Goal: Transaction & Acquisition: Purchase product/service

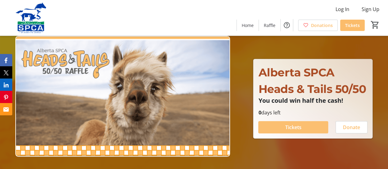
click at [294, 130] on span "Tickets" at bounding box center [293, 127] width 16 height 7
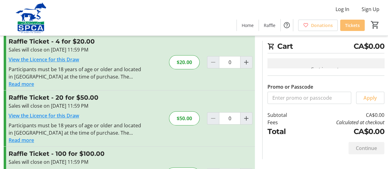
scroll to position [75, 0]
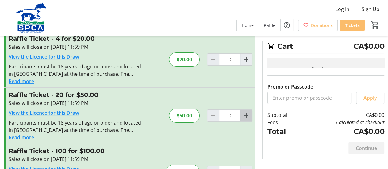
click at [246, 115] on mat-icon "Increment by one" at bounding box center [246, 115] width 7 height 7
type input "1"
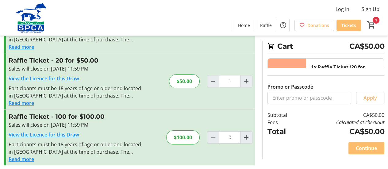
scroll to position [113, 0]
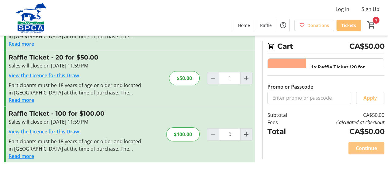
click at [367, 149] on span "Continue" at bounding box center [366, 147] width 21 height 7
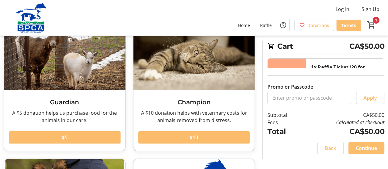
scroll to position [58, 0]
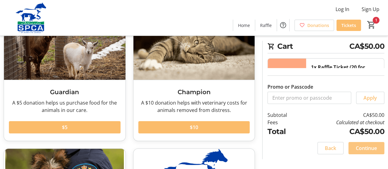
click at [369, 148] on span "Continue" at bounding box center [366, 147] width 21 height 7
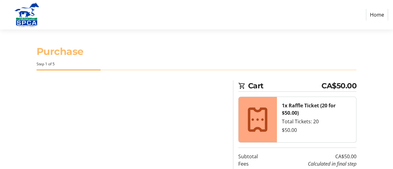
select select "CA"
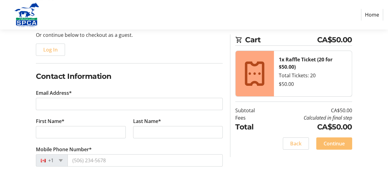
scroll to position [71, 0]
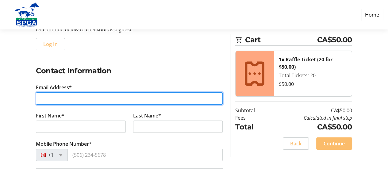
click at [44, 98] on input "Email Address*" at bounding box center [129, 98] width 187 height 12
type input "[EMAIL_ADDRESS][PERSON_NAME][DOMAIN_NAME]"
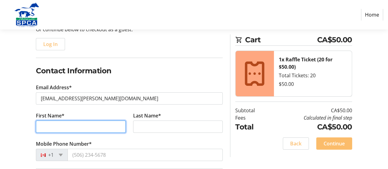
type input "[PERSON_NAME]"
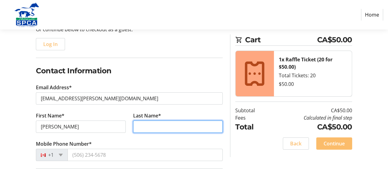
type input "[PERSON_NAME]"
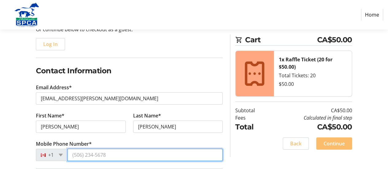
type input "[PHONE_NUMBER]"
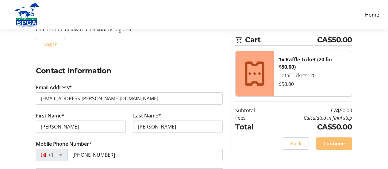
type input "[STREET_ADDRESS]"
type input "[GEOGRAPHIC_DATA]"
select select "AB"
type input "T7Z 2Y6"
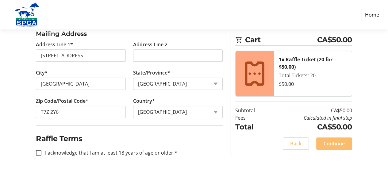
scroll to position [218, 0]
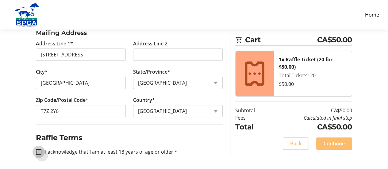
click at [38, 151] on input "I acknowledge that I am at least 18 years of age or older.*" at bounding box center [39, 152] width 6 height 6
checkbox input "true"
click at [330, 143] on span "Continue" at bounding box center [334, 143] width 21 height 7
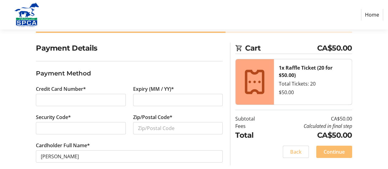
scroll to position [39, 0]
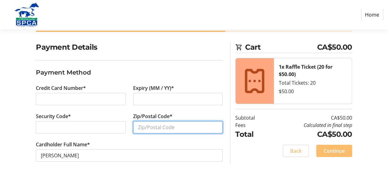
click at [136, 128] on input "Zip/Postal Code*" at bounding box center [178, 127] width 90 height 12
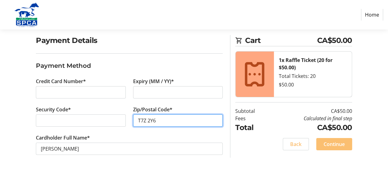
type input "T7Z 2Y6"
click at [334, 143] on span "Continue" at bounding box center [334, 143] width 21 height 7
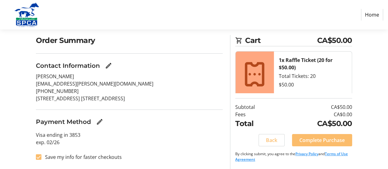
scroll to position [46, 0]
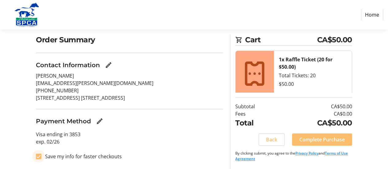
click at [37, 158] on input "Save my info for faster checkouts" at bounding box center [39, 157] width 6 height 6
checkbox input "false"
click at [321, 140] on span "Complete Purchase" at bounding box center [321, 139] width 45 height 7
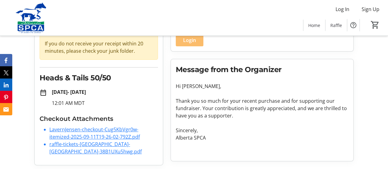
scroll to position [63, 0]
